Goal: Task Accomplishment & Management: Use online tool/utility

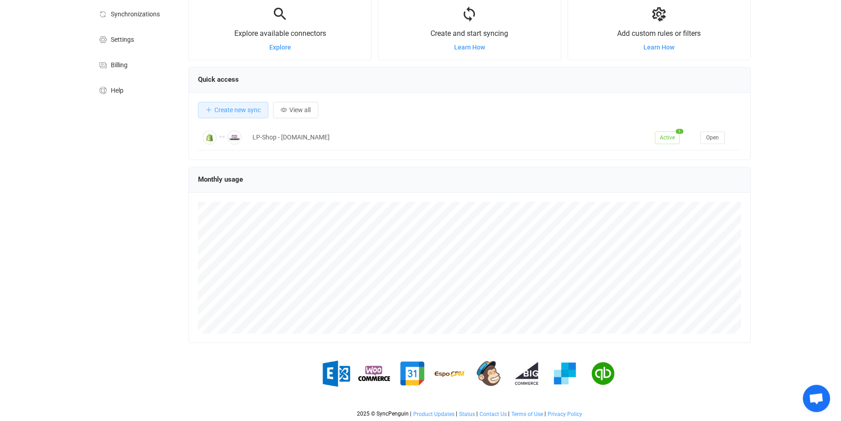
scroll to position [57, 0]
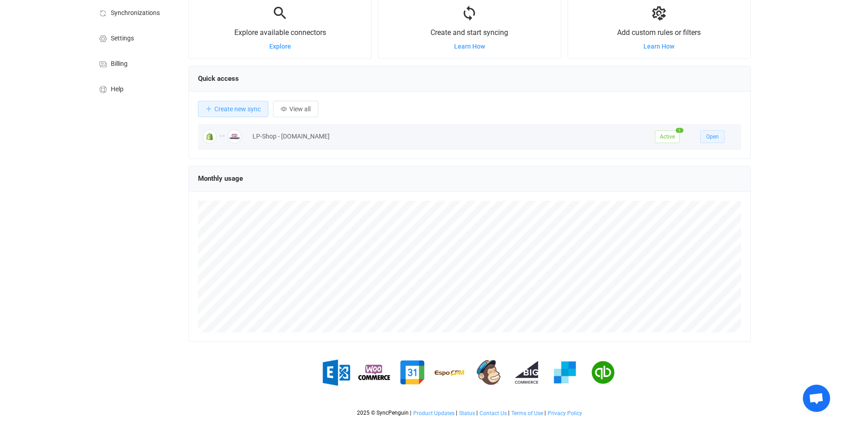
click at [718, 137] on span "Open" at bounding box center [712, 136] width 13 height 6
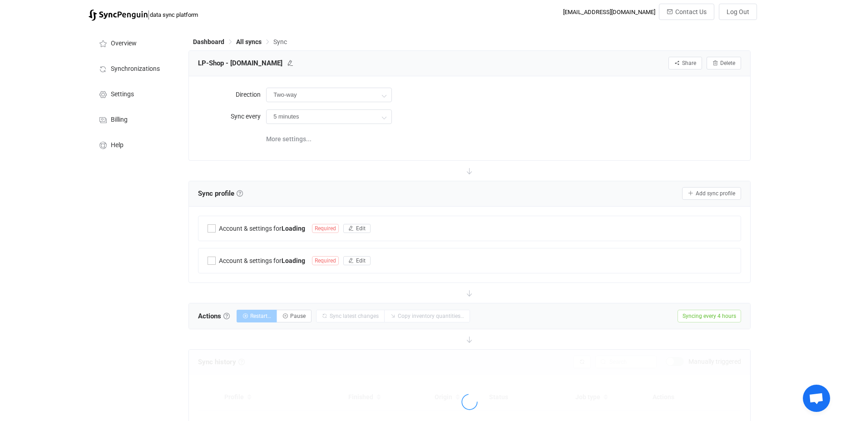
type input "4 hours"
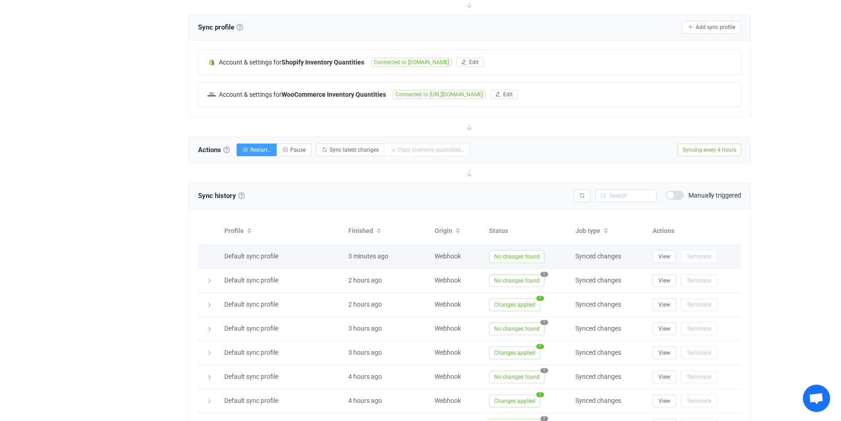
scroll to position [185, 0]
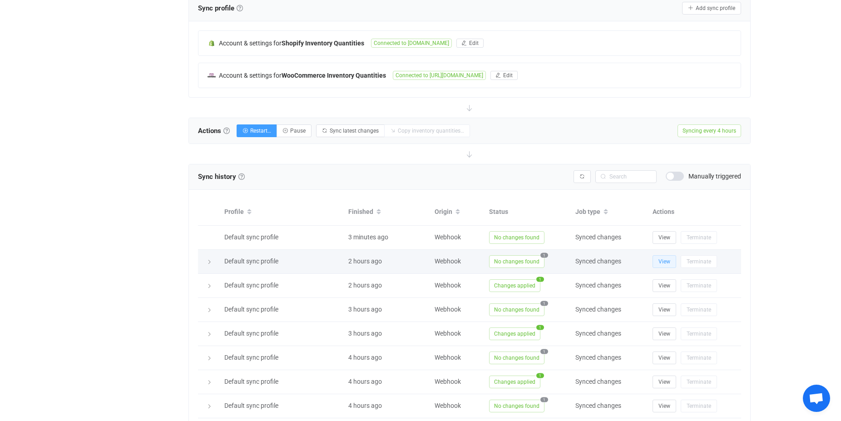
click at [664, 260] on span "View" at bounding box center [664, 261] width 12 height 6
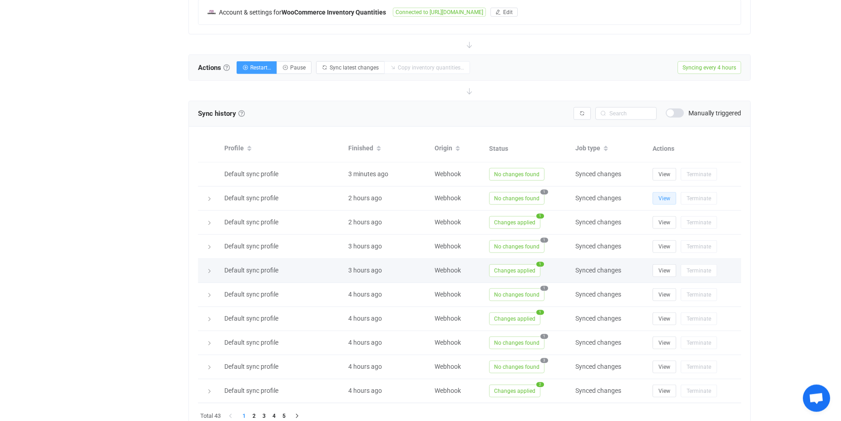
scroll to position [278, 0]
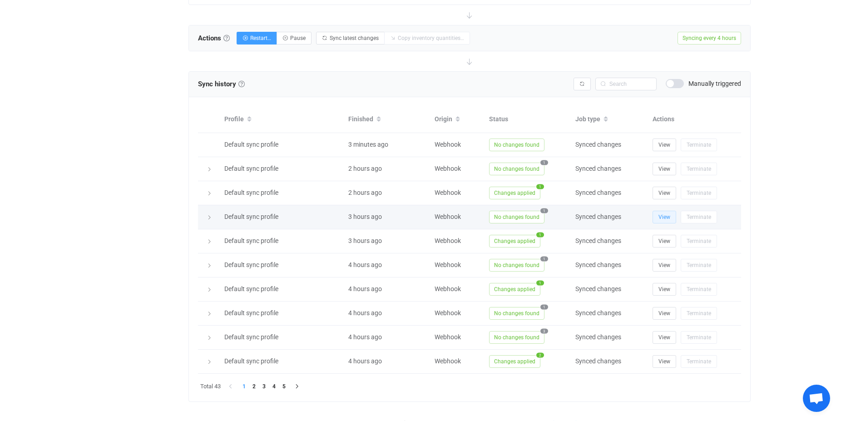
click at [672, 215] on button "View" at bounding box center [664, 217] width 24 height 13
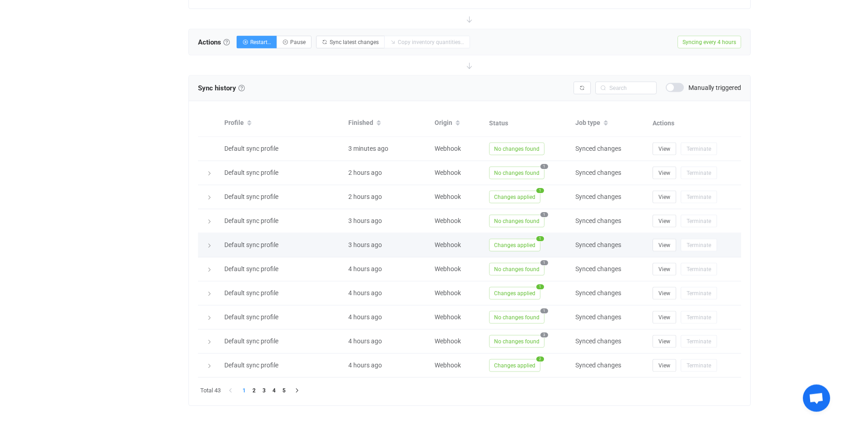
scroll to position [287, 0]
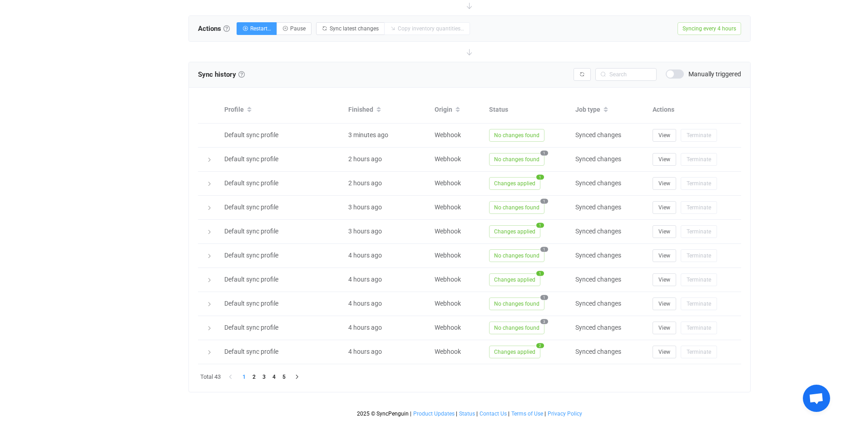
click at [756, 230] on div "Dashboard All syncs Sync LP-Shop - ati-store.com Share Sync sharing Delete Dire…" at bounding box center [470, 79] width 573 height 683
click at [254, 375] on li "2" at bounding box center [254, 377] width 10 height 10
click at [264, 374] on li "3" at bounding box center [264, 377] width 10 height 10
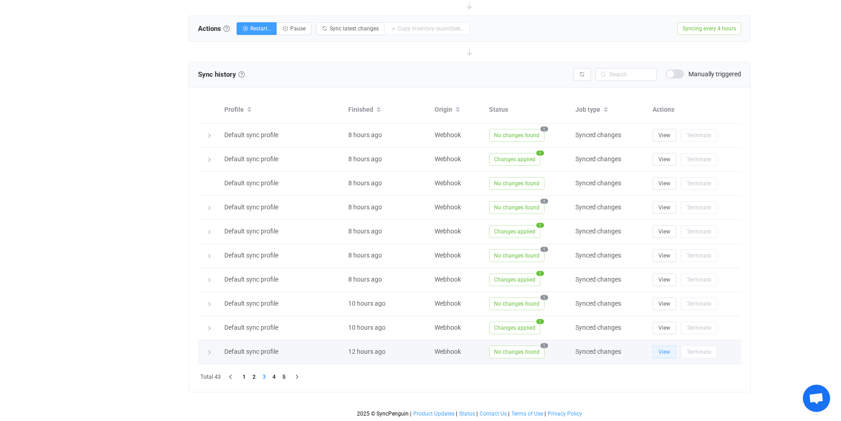
drag, startPoint x: 666, startPoint y: 348, endPoint x: 665, endPoint y: 343, distance: 4.6
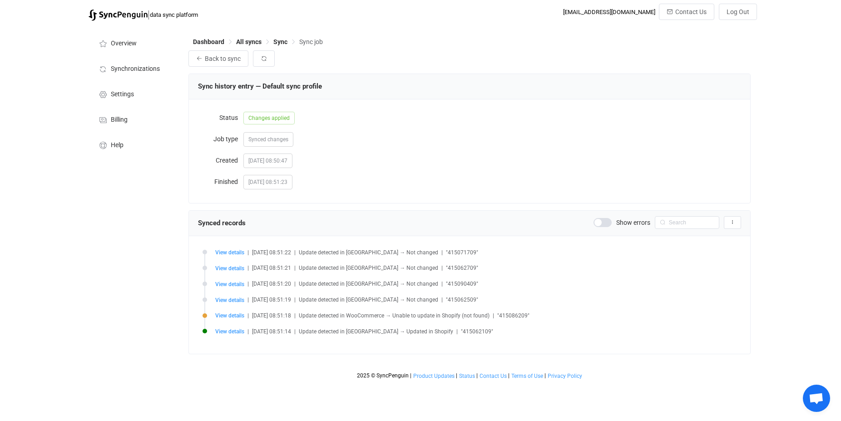
click at [452, 252] on span ""415071709"" at bounding box center [462, 252] width 32 height 6
copy span "415071709"
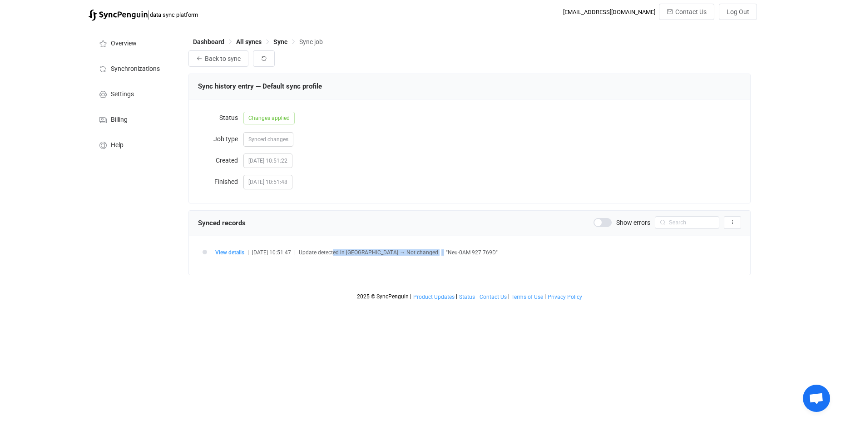
drag, startPoint x: 344, startPoint y: 254, endPoint x: 441, endPoint y: 252, distance: 97.1
click at [442, 252] on div "View details | 2025-10-07 10:51:47 | Update detected in WooCommerce → Not chang…" at bounding box center [478, 252] width 526 height 7
click at [440, 251] on div "View details | 2025-10-07 10:51:47 | Update detected in WooCommerce → Not chang…" at bounding box center [478, 252] width 526 height 7
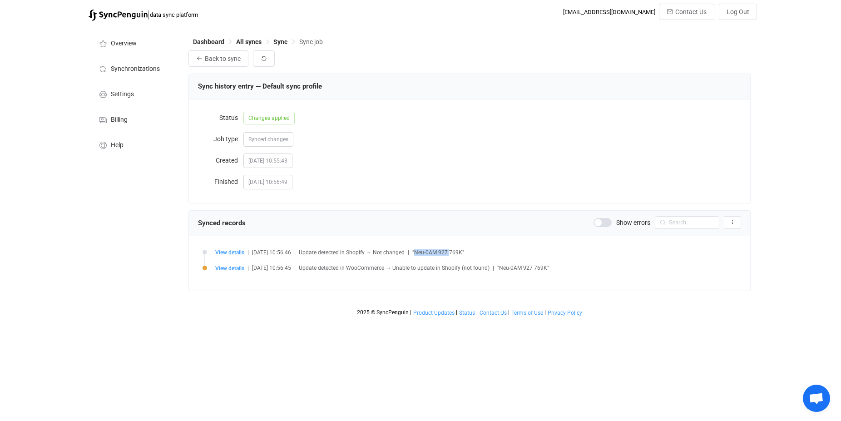
drag, startPoint x: 423, startPoint y: 251, endPoint x: 460, endPoint y: 252, distance: 36.3
click at [460, 252] on span ""Neu-0AM 927 769K"" at bounding box center [438, 252] width 52 height 6
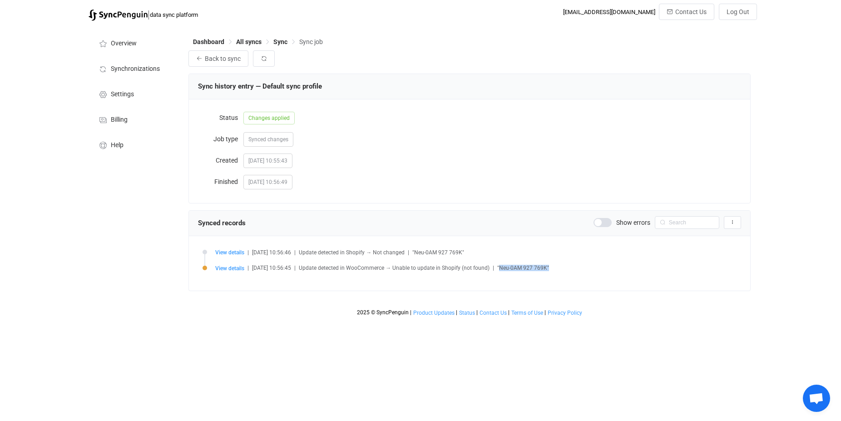
drag, startPoint x: 507, startPoint y: 270, endPoint x: 555, endPoint y: 268, distance: 48.1
click at [549, 268] on span ""Neu-0AM 927 769K"" at bounding box center [523, 268] width 52 height 6
click at [548, 268] on span ""Neu-0AM 927 769K"" at bounding box center [523, 268] width 52 height 6
drag, startPoint x: 373, startPoint y: 253, endPoint x: 444, endPoint y: 250, distance: 71.8
click at [444, 250] on div "View details | [DATE] 10:56:46 | Update detected in Shopify → Not changed | "Ne…" at bounding box center [478, 252] width 526 height 7
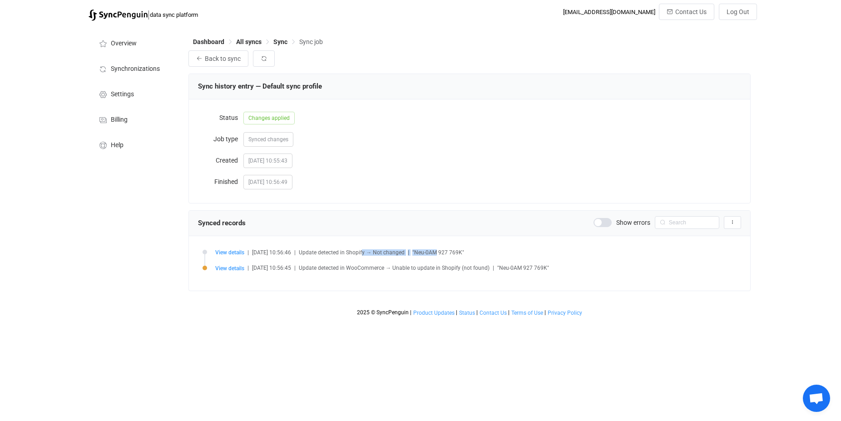
click at [444, 250] on span ""Neu-0AM 927 769K"" at bounding box center [438, 252] width 52 height 6
drag, startPoint x: 506, startPoint y: 268, endPoint x: 553, endPoint y: 269, distance: 46.8
click at [549, 269] on span ""Neu-0AM 927 769K"" at bounding box center [523, 268] width 52 height 6
copy span ""Neu-0AM 927 769K"
